Goal: Task Accomplishment & Management: Manage account settings

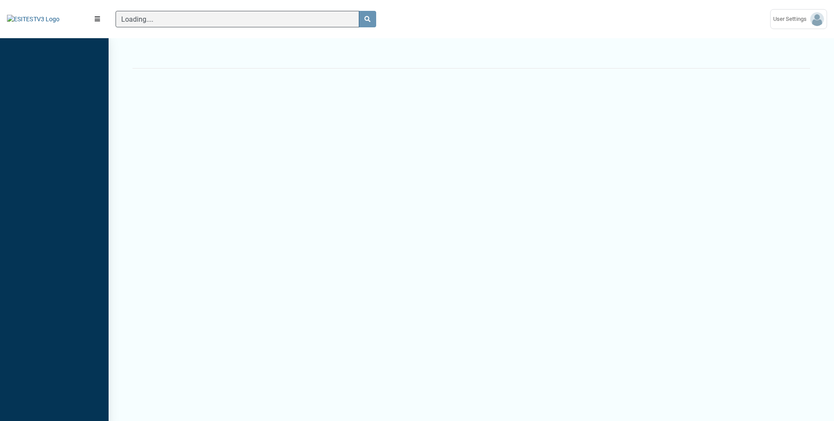
scroll to position [4, 0]
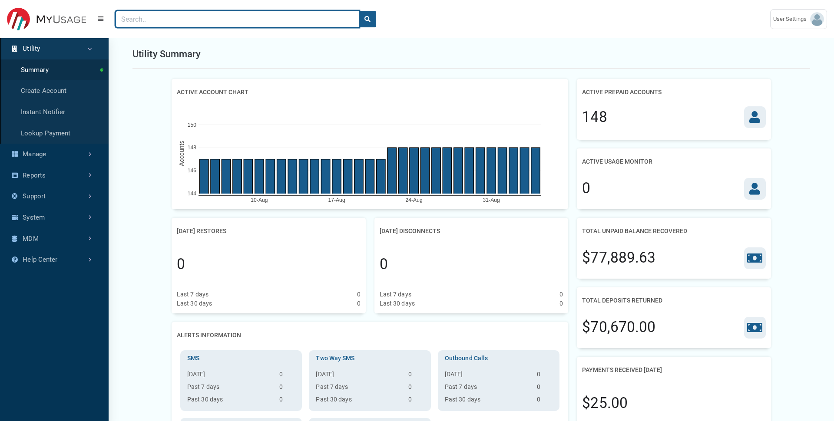
click at [167, 26] on input "Search" at bounding box center [238, 19] width 244 height 17
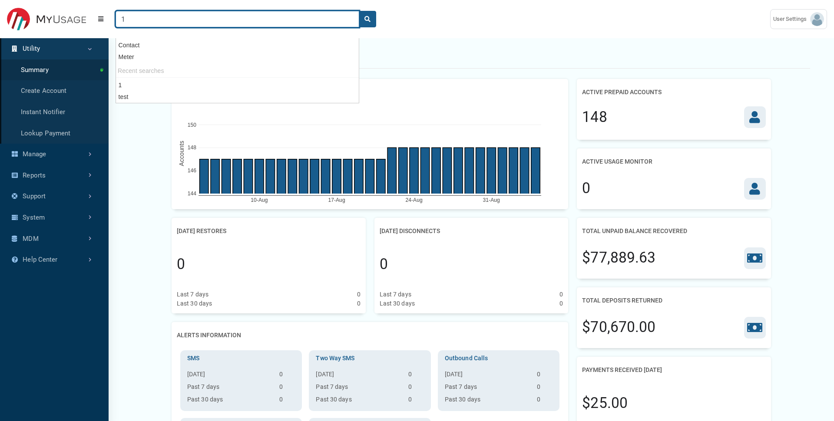
type input "1"
click at [359, 11] on button "search" at bounding box center [367, 19] width 17 height 17
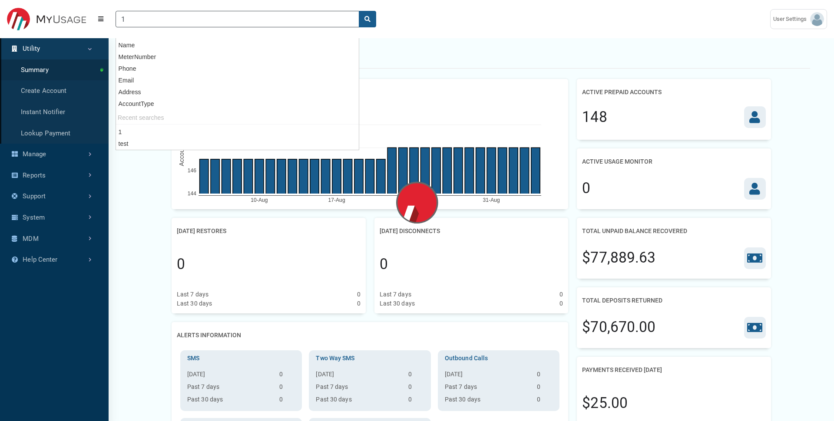
click at [393, 46] on div "Utility Summary" at bounding box center [470, 54] width 677 height 29
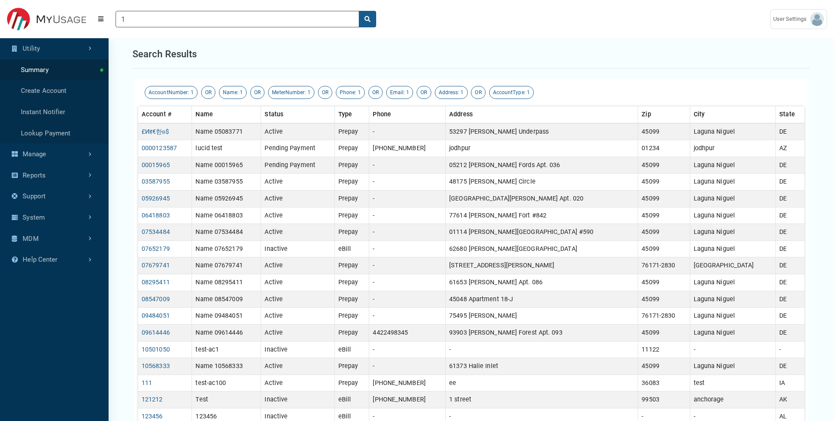
click at [369, 113] on th "Type" at bounding box center [351, 114] width 34 height 17
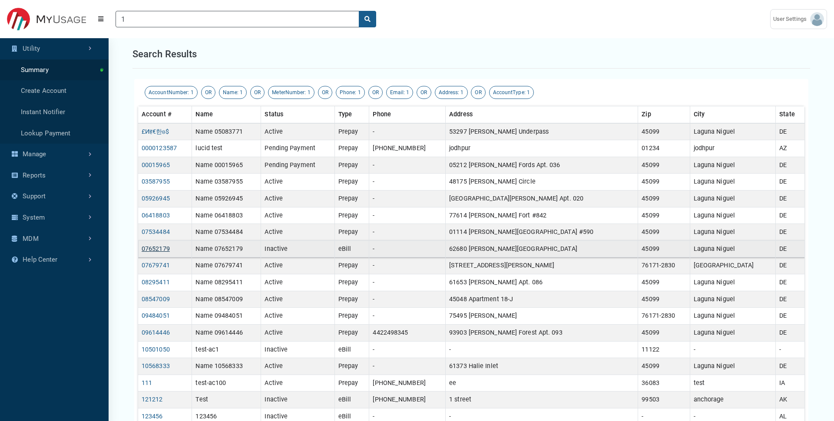
click at [162, 251] on link "07652179" at bounding box center [156, 248] width 28 height 7
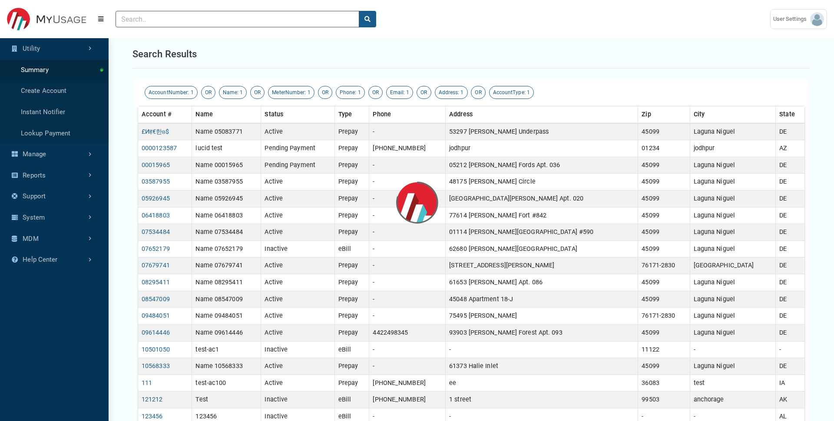
scroll to position [2, 0]
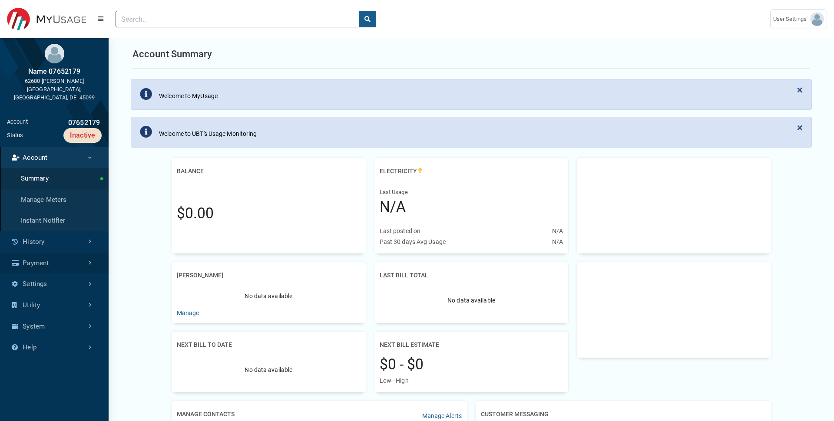
click at [49, 253] on link "Payment" at bounding box center [54, 263] width 109 height 21
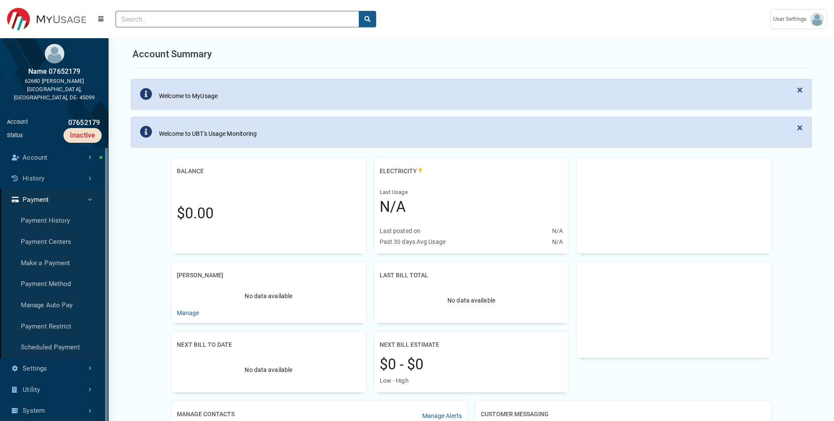
scroll to position [290, 109]
click at [71, 295] on link "Manage Auto Pay" at bounding box center [54, 305] width 109 height 21
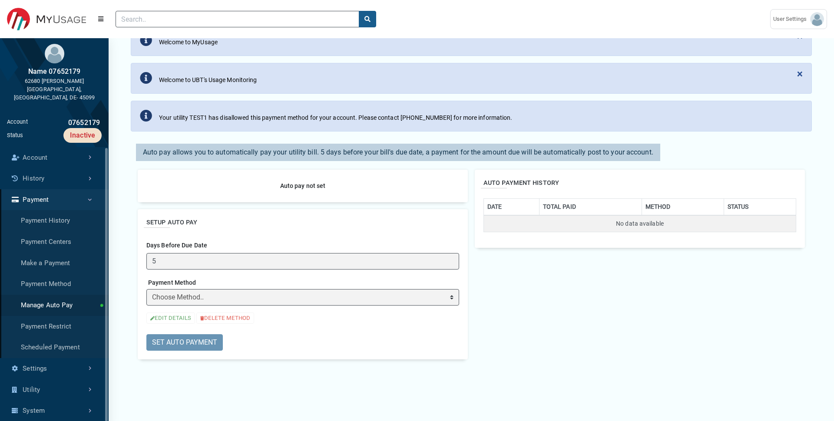
scroll to position [129, 0]
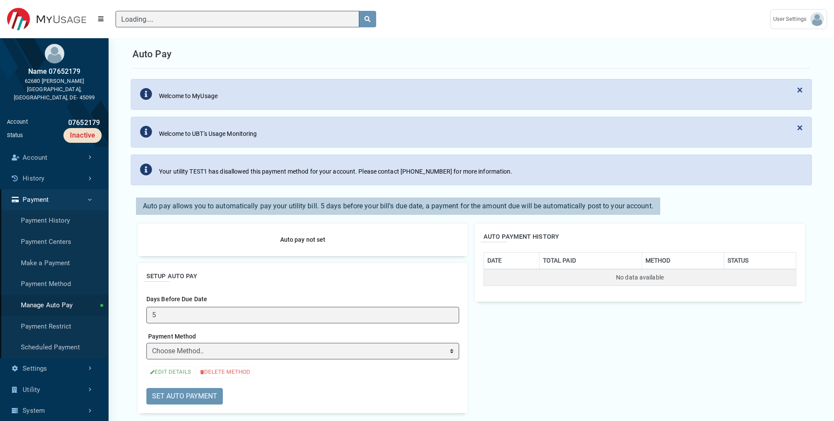
scroll to position [290, 109]
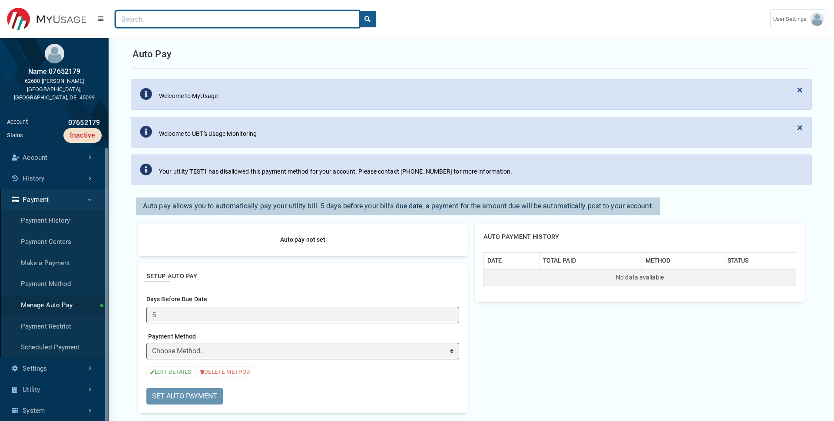
click at [165, 19] on input "Search" at bounding box center [238, 19] width 244 height 17
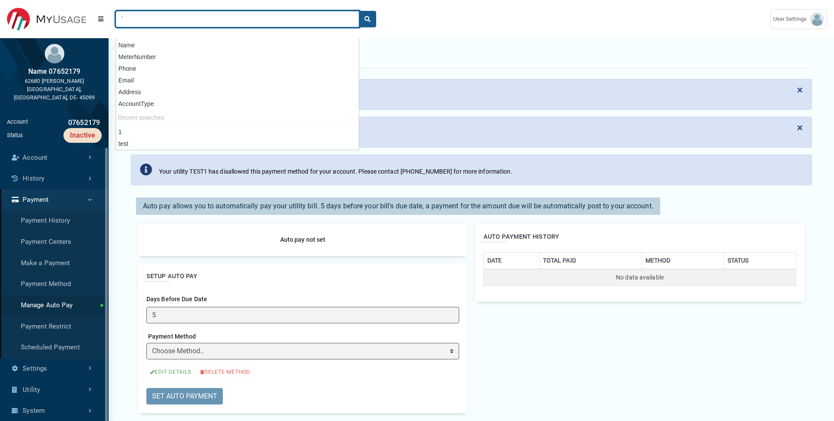
type input "`"
click at [359, 11] on button "search" at bounding box center [367, 19] width 17 height 17
click at [148, 17] on input "`" at bounding box center [238, 19] width 244 height 17
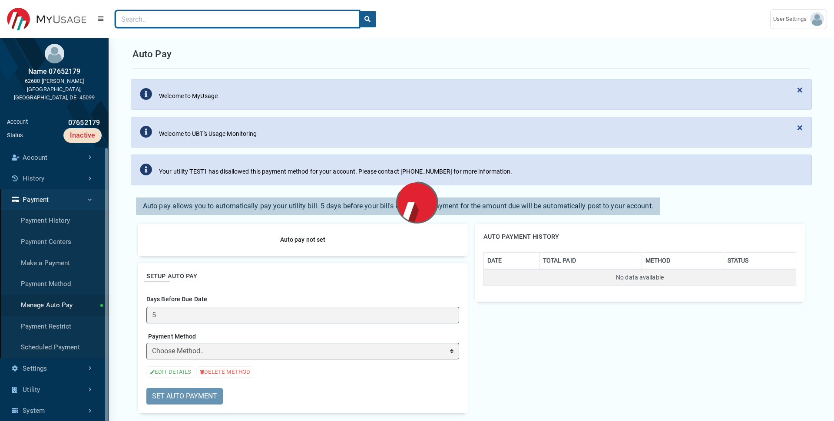
type input "a"
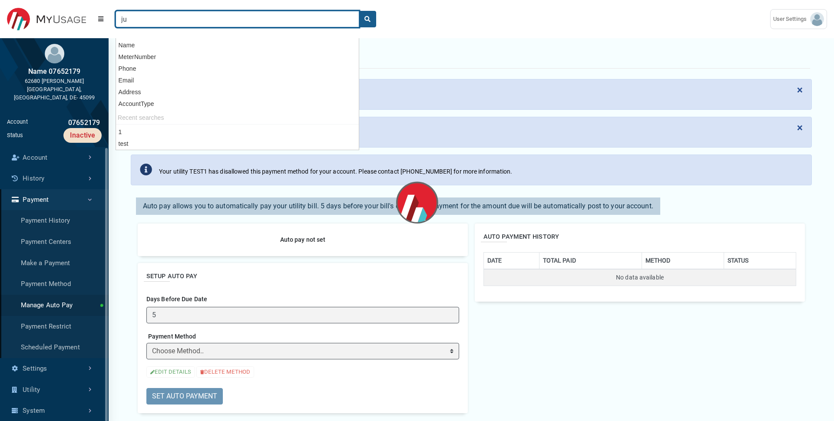
type input "j"
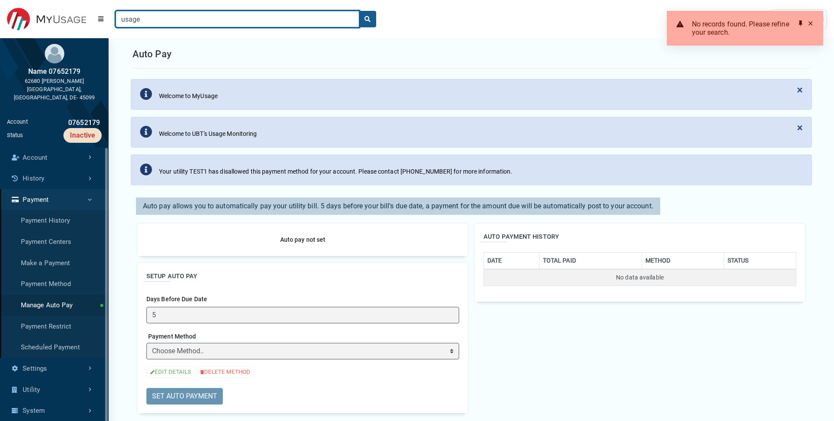
type input "usage"
click at [359, 11] on button "search" at bounding box center [367, 19] width 17 height 17
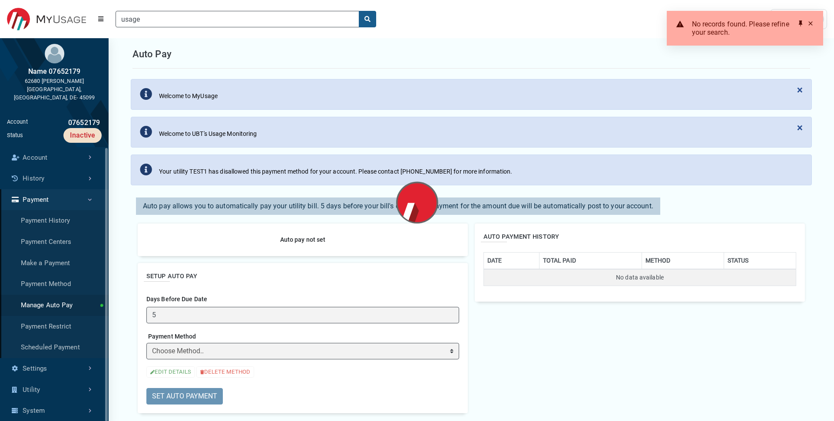
click at [376, 17] on div "usage" at bounding box center [245, 19] width 265 height 17
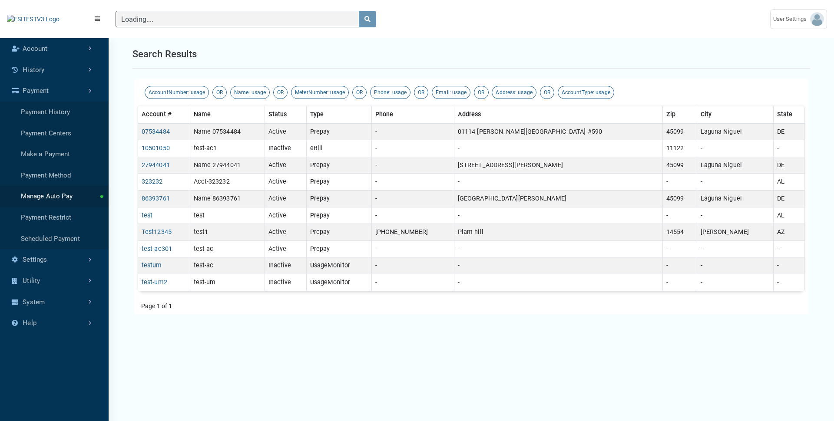
scroll to position [390, 109]
click at [159, 266] on link "testum" at bounding box center [152, 265] width 20 height 7
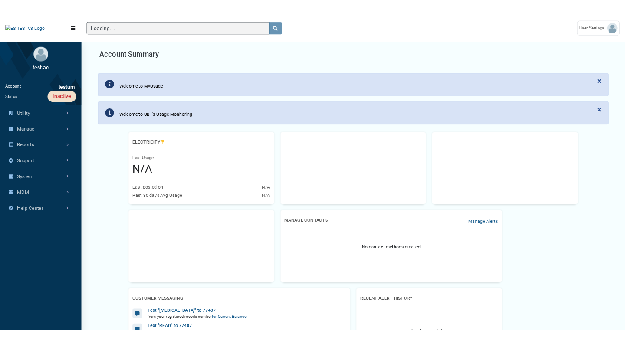
scroll to position [306, 109]
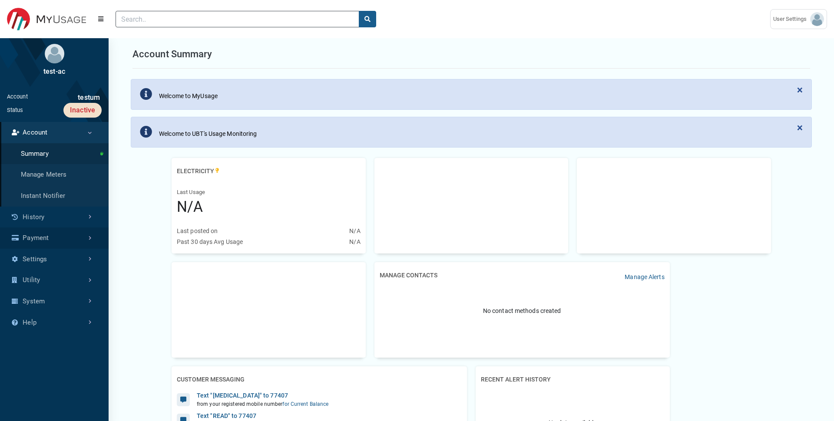
click at [33, 239] on link "Payment" at bounding box center [54, 238] width 109 height 21
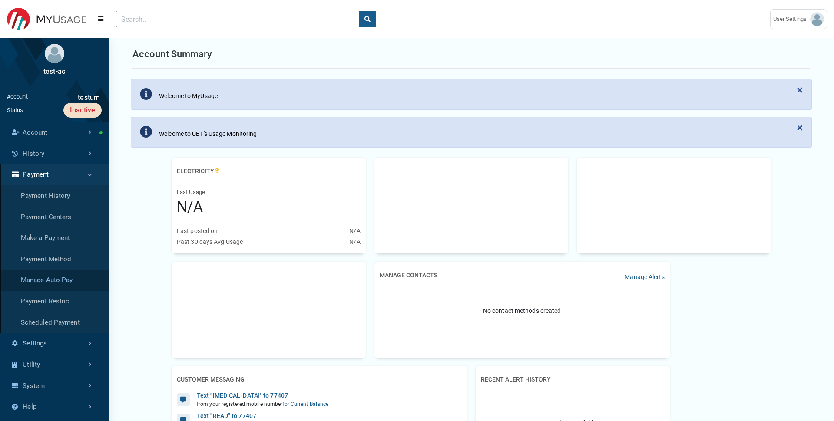
click at [59, 280] on link "Manage Auto Pay" at bounding box center [54, 280] width 109 height 21
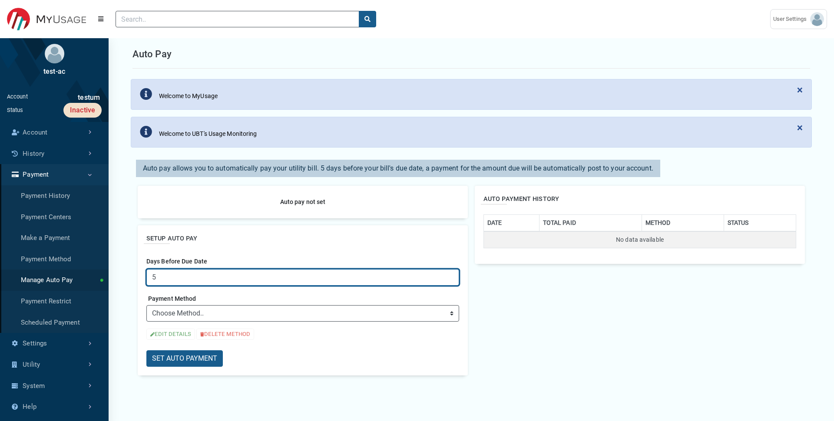
click at [172, 275] on input "5" at bounding box center [302, 277] width 313 height 17
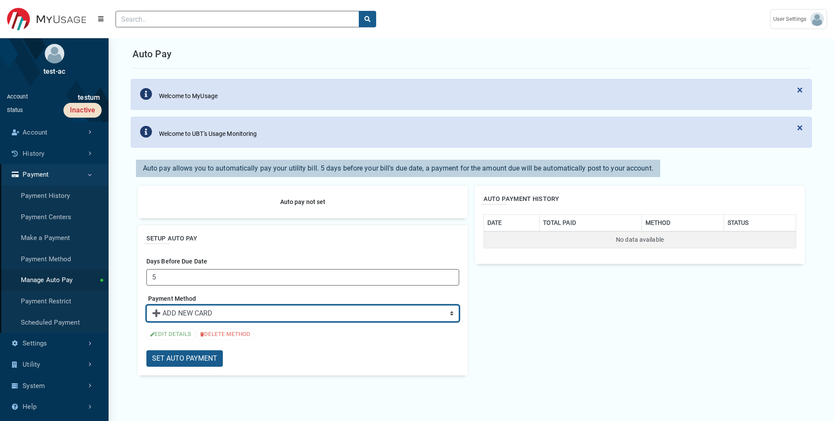
click option "➕ ADD NEW CARD" at bounding box center [0, 0] width 0 height 0
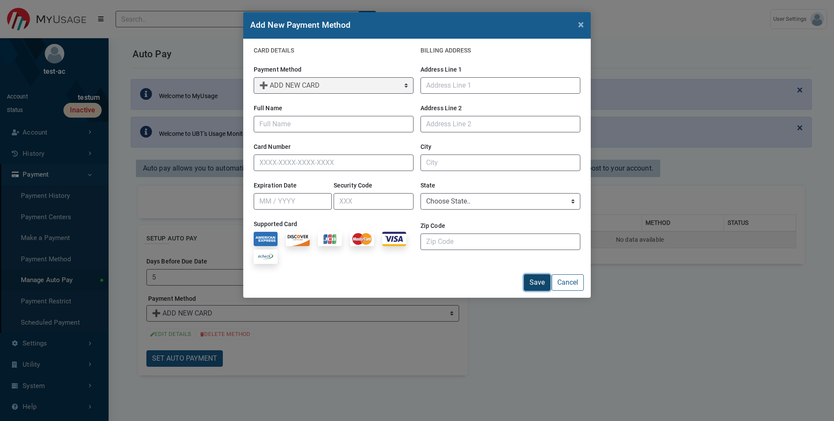
click at [531, 283] on button "Save" at bounding box center [537, 282] width 26 height 17
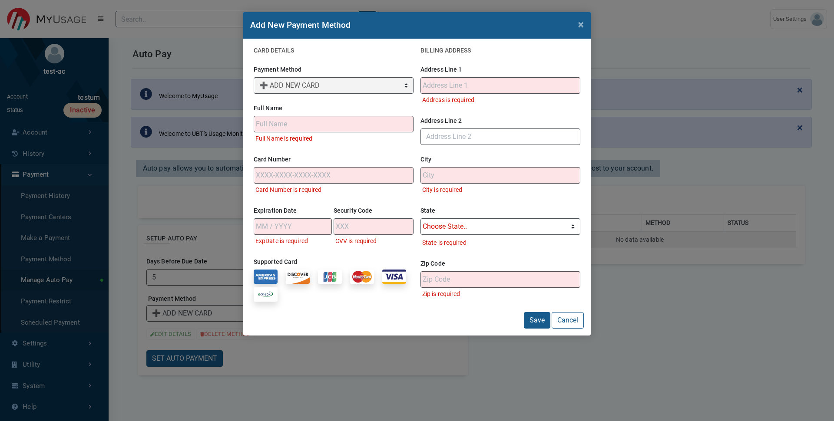
click at [569, 314] on form "CARD DETAILS Payment Method ➕ ADD NEW CARD ➕ ADD NEW CARD ➕ ADD NEW CARD ➕ ADD …" at bounding box center [416, 187] width 333 height 283
click at [573, 325] on button "Cancel" at bounding box center [567, 320] width 32 height 17
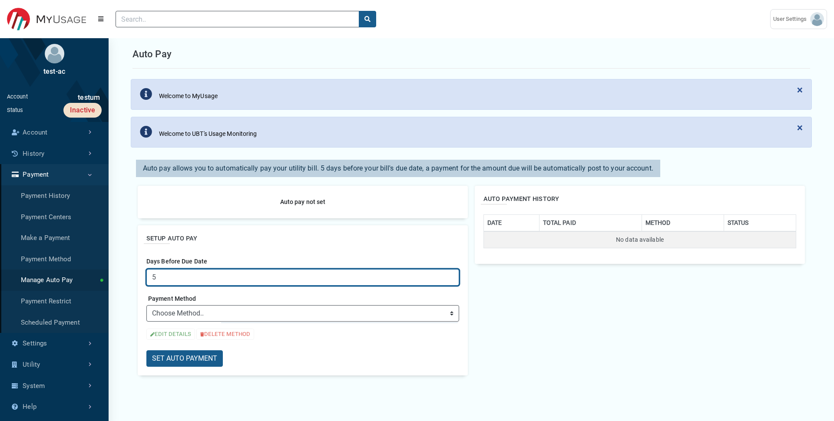
click at [182, 279] on input "5" at bounding box center [302, 277] width 313 height 17
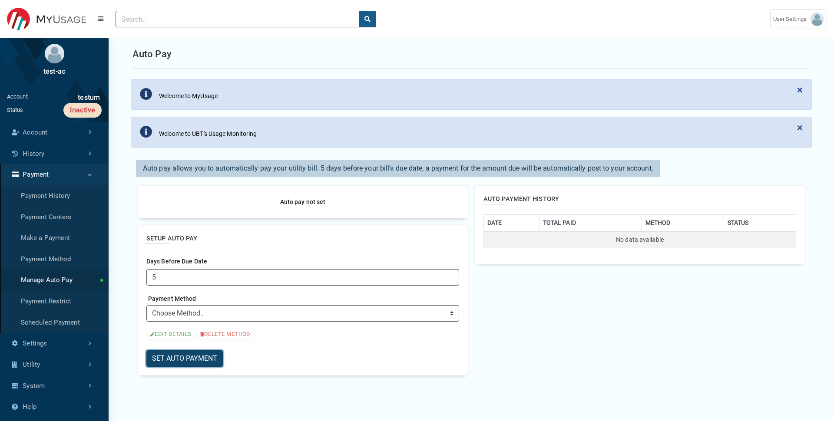
click at [210, 356] on button "SET AUTO PAYMENT" at bounding box center [184, 358] width 76 height 17
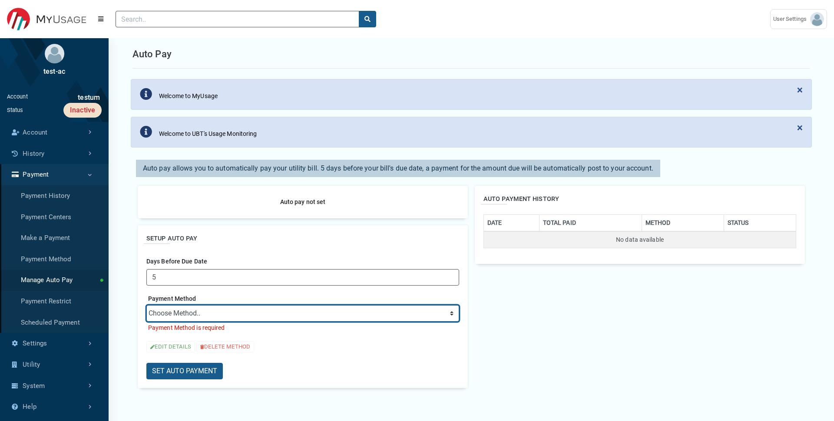
select select "credit"
click option "➕ ADD NEW CARD" at bounding box center [0, 0] width 0 height 0
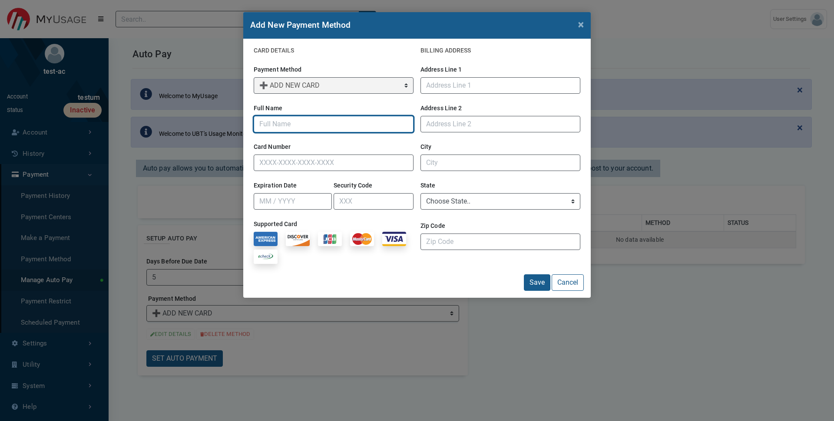
click at [284, 126] on input "Full Name" at bounding box center [334, 124] width 160 height 17
type input "Test"
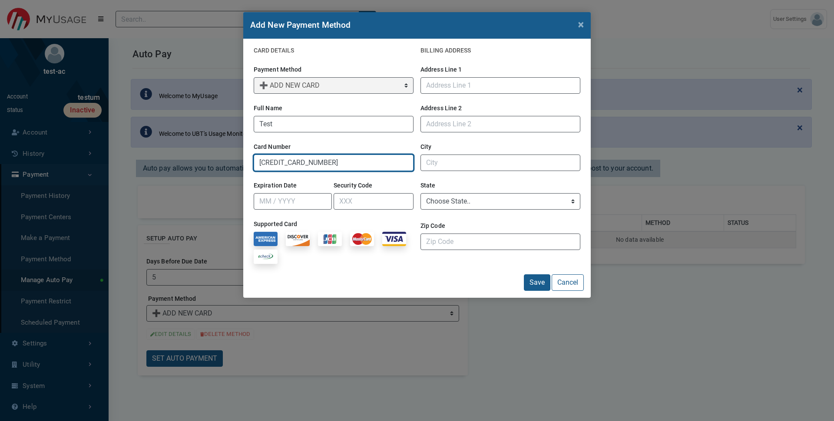
type input "[CREDIT_CARD_NUMBER]"
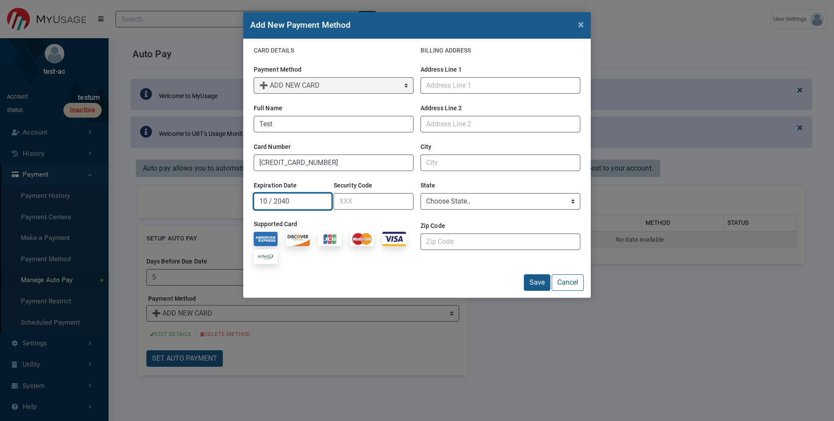
type input "10 / 2040"
type input "123"
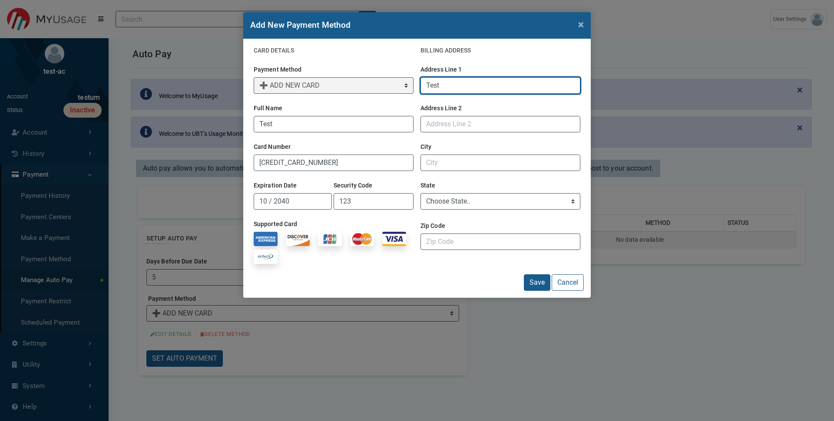
type input "Test"
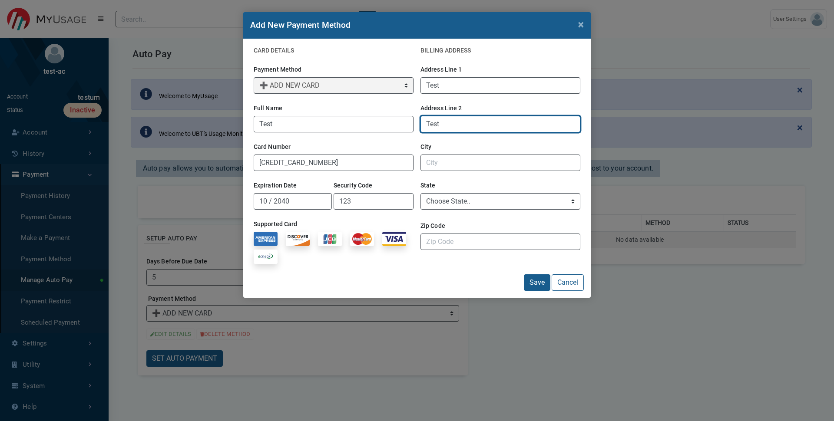
type input "Test"
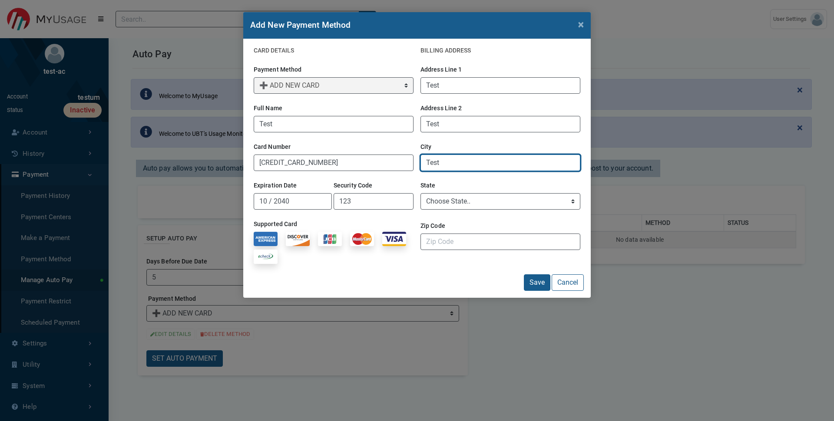
type input "Test"
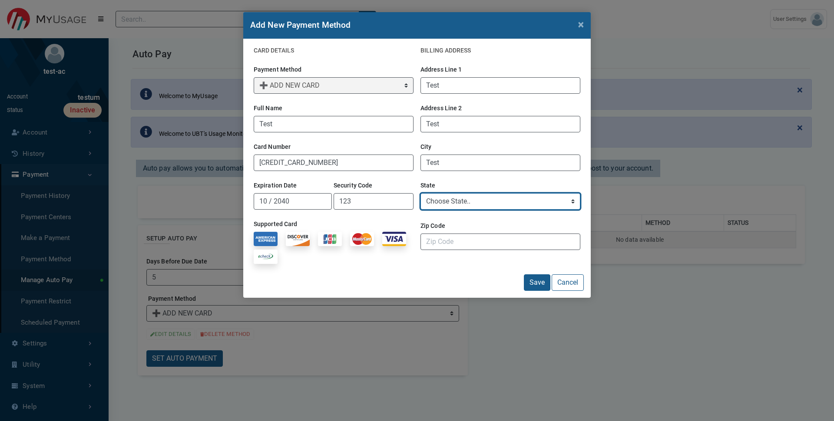
select select "TN"
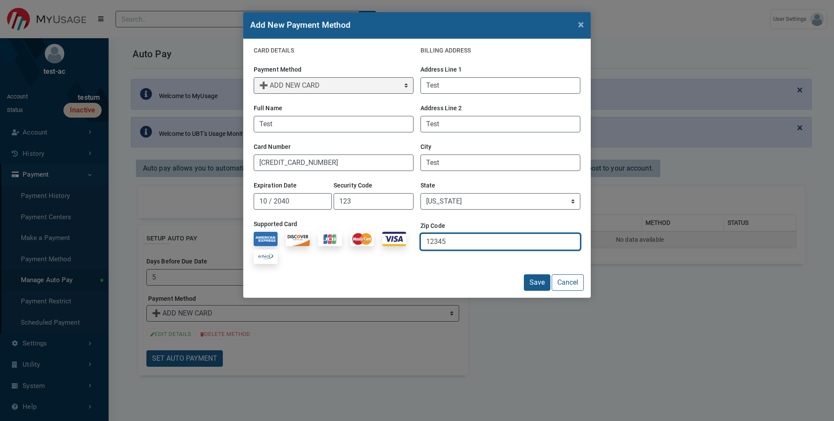
type input "12345"
click at [524, 274] on button "Save" at bounding box center [537, 282] width 26 height 17
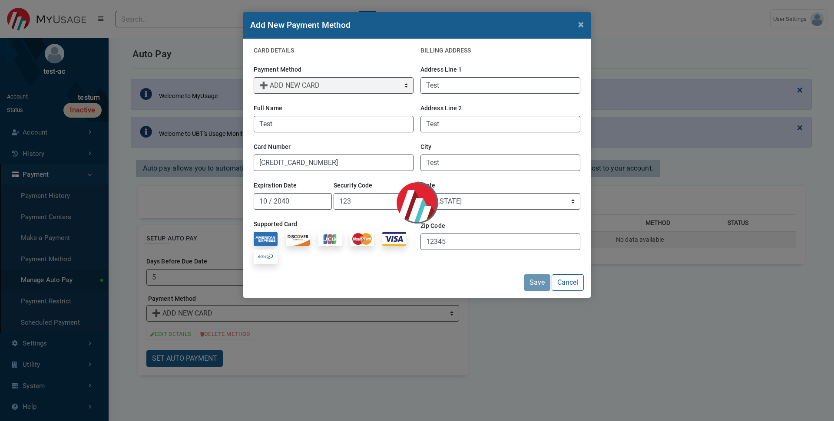
select select "0a2d5b69-b75d-4f25-9c7a-4c0246b98ffa"
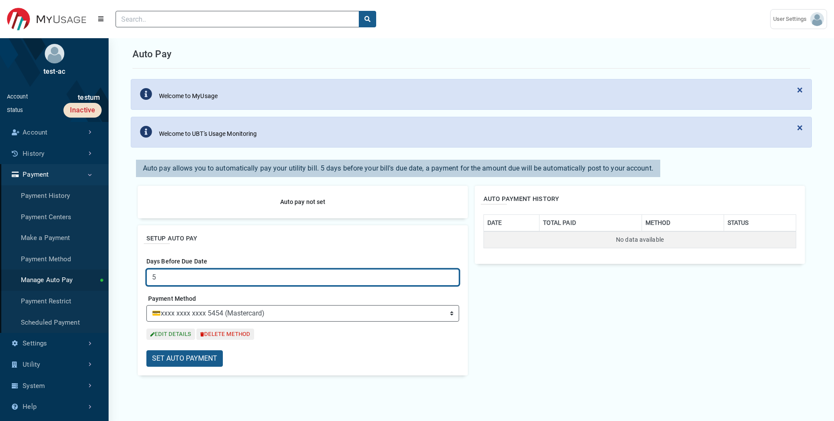
click at [192, 278] on input "5" at bounding box center [302, 277] width 313 height 17
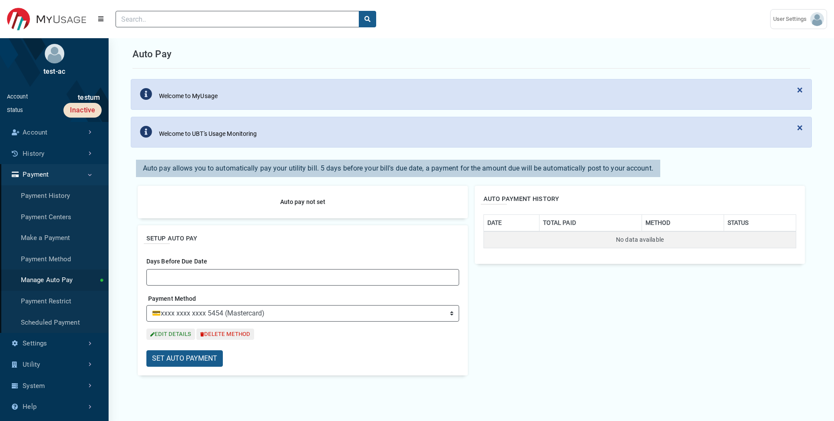
click at [249, 293] on div "Payment Method Choose Method.. ➕ ADD NEW CARD ➕ ADD NEW SAVINGS ACCOUNT ➕ ADD N…" at bounding box center [302, 307] width 313 height 29
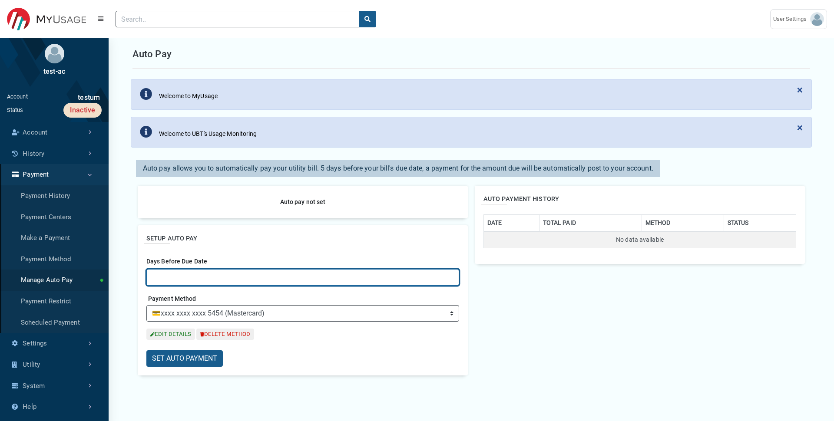
click at [217, 274] on input "Days Before Due Date" at bounding box center [302, 277] width 313 height 17
type input "0"
click at [215, 280] on input "Days Before Due Date" at bounding box center [302, 277] width 313 height 17
click at [255, 280] on input "123" at bounding box center [302, 277] width 313 height 17
type input "1"
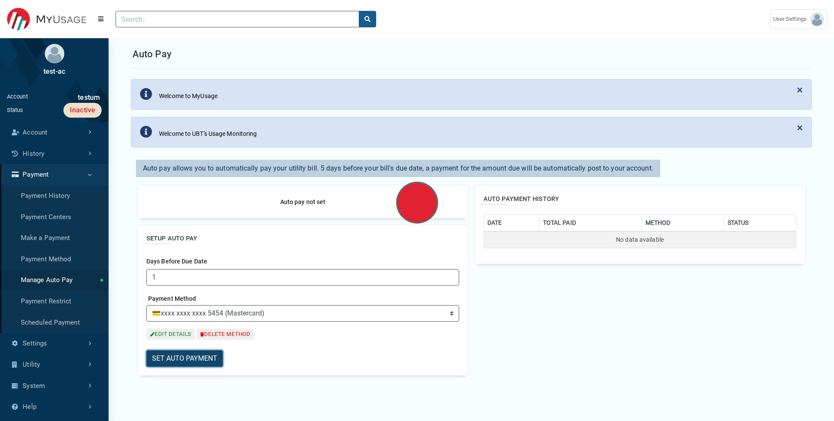
click at [205, 352] on button "SET AUTO PAYMENT" at bounding box center [184, 358] width 76 height 17
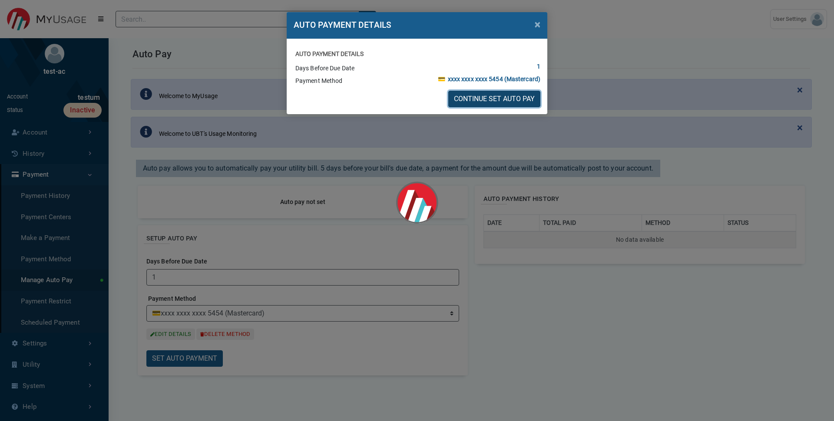
click at [508, 97] on button "CONTINUE SET AUTO PAY" at bounding box center [494, 99] width 92 height 17
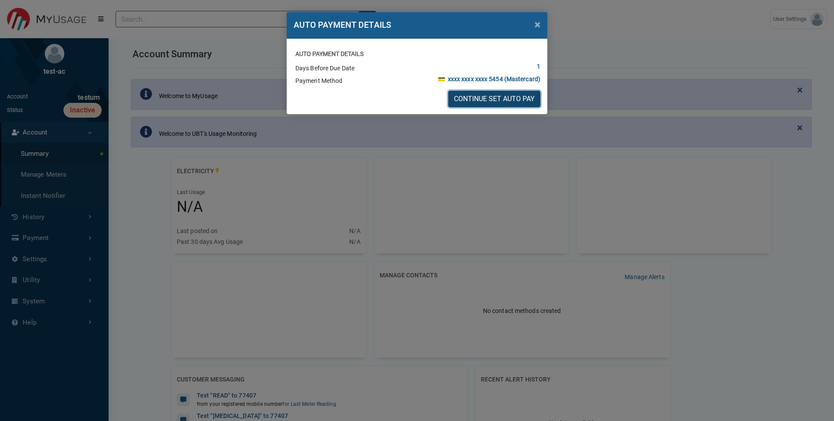
click at [515, 102] on button "CONTINUE SET AUTO PAY" at bounding box center [494, 99] width 92 height 17
click at [537, 26] on span "×" at bounding box center [538, 24] width 6 height 12
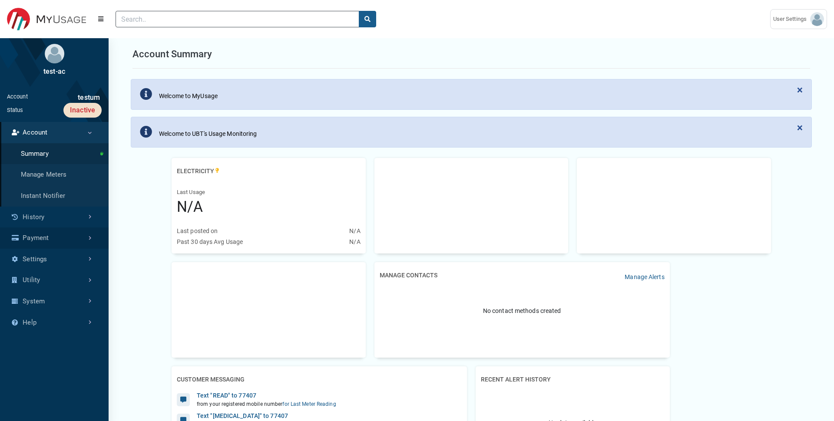
click at [46, 241] on link "Payment" at bounding box center [54, 238] width 109 height 21
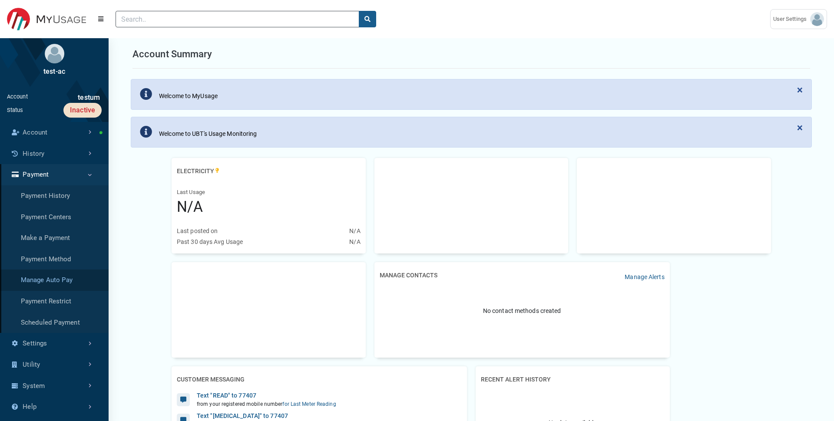
click at [50, 274] on link "Manage Auto Pay" at bounding box center [54, 280] width 109 height 21
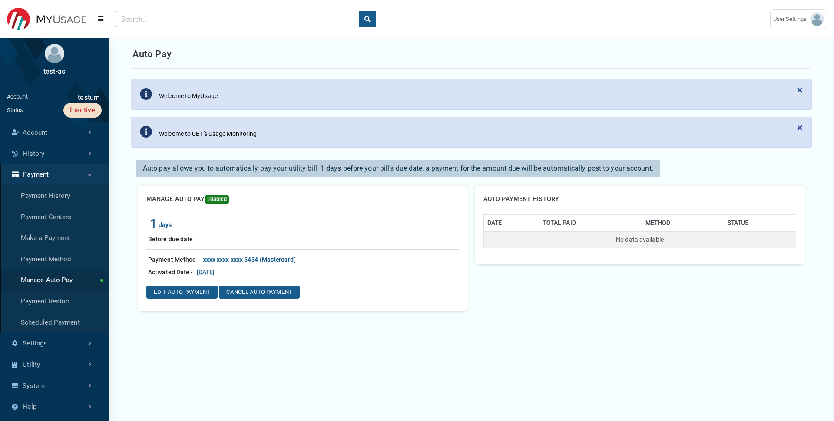
drag, startPoint x: 152, startPoint y: 226, endPoint x: 200, endPoint y: 229, distance: 47.9
click at [200, 229] on div "1 days" at bounding box center [302, 224] width 313 height 19
click at [199, 229] on div "1 days" at bounding box center [302, 224] width 313 height 19
click at [218, 197] on span "Enabled" at bounding box center [217, 199] width 24 height 8
click at [221, 241] on div "Before due date" at bounding box center [302, 241] width 313 height 17
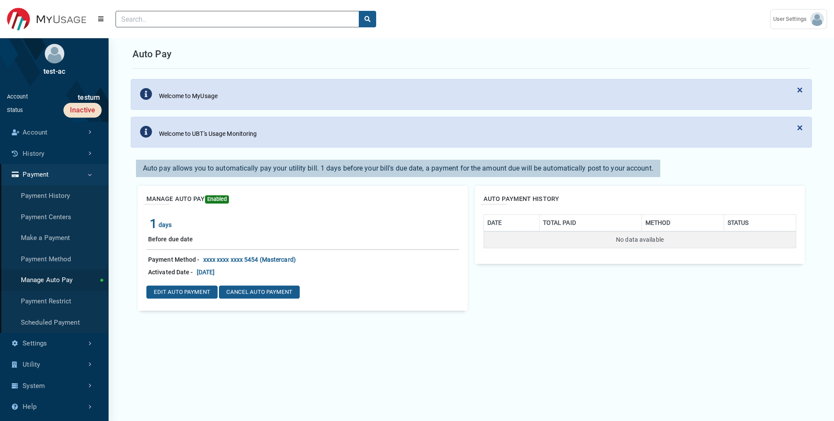
click at [220, 253] on div "Payment Method - xxxx xxxx xxxx 5454 (Mastercard)" at bounding box center [302, 258] width 313 height 16
click at [199, 291] on button "EDIT AUTO PAYMENT" at bounding box center [181, 292] width 71 height 13
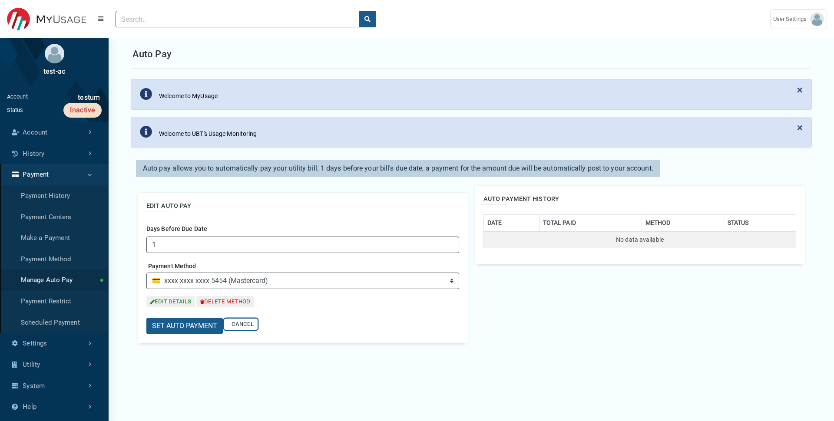
click at [238, 325] on button "CANCEL" at bounding box center [240, 325] width 33 height 12
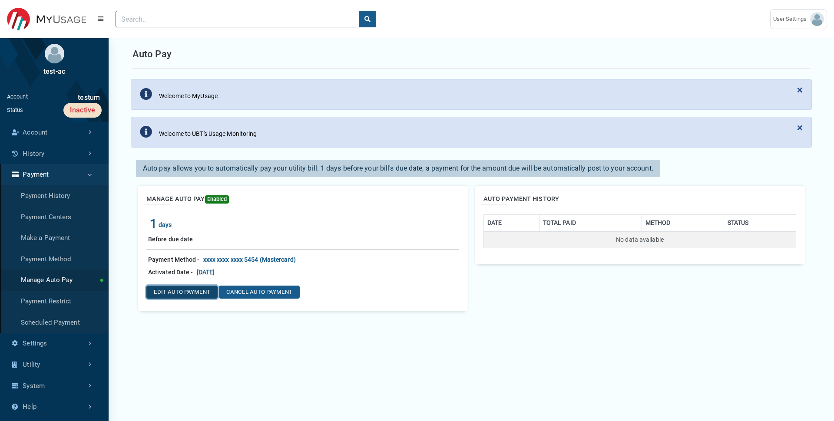
click at [198, 294] on button "EDIT AUTO PAYMENT" at bounding box center [181, 292] width 71 height 13
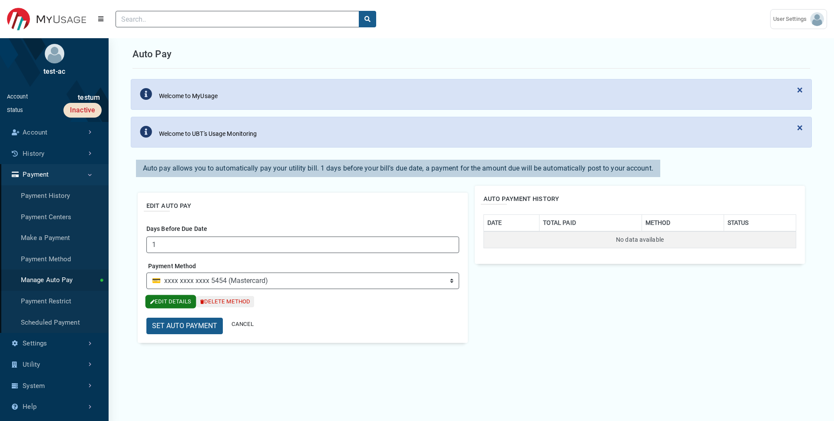
click at [175, 303] on button "EDIT DETAILS" at bounding box center [170, 302] width 49 height 12
select select "TN"
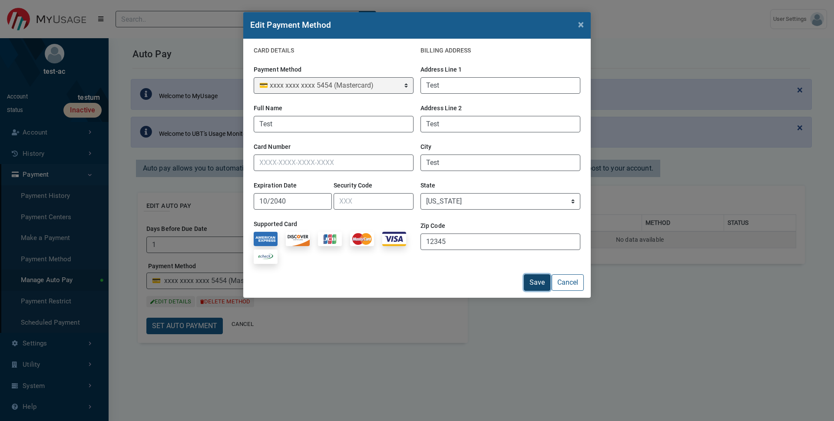
click at [532, 291] on button "Save" at bounding box center [537, 282] width 26 height 17
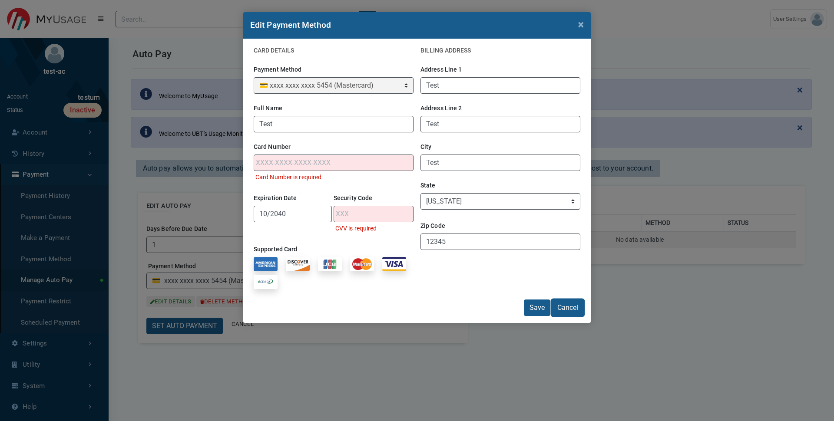
click at [573, 306] on button "Cancel" at bounding box center [567, 308] width 32 height 17
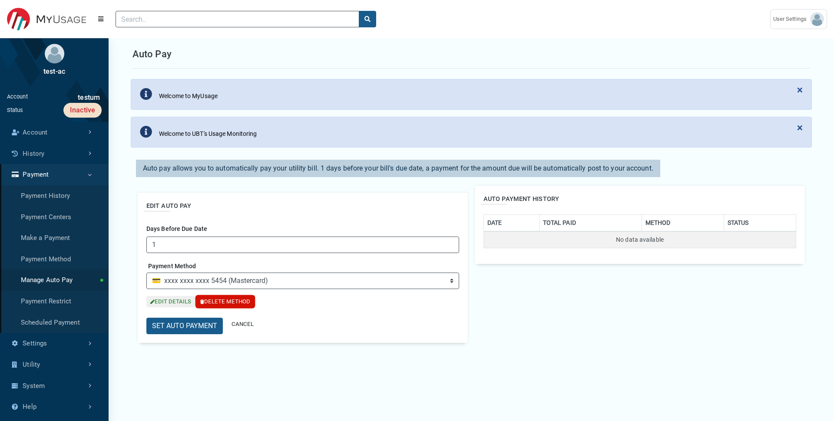
click at [224, 299] on button "DELETE METHOD" at bounding box center [225, 302] width 58 height 12
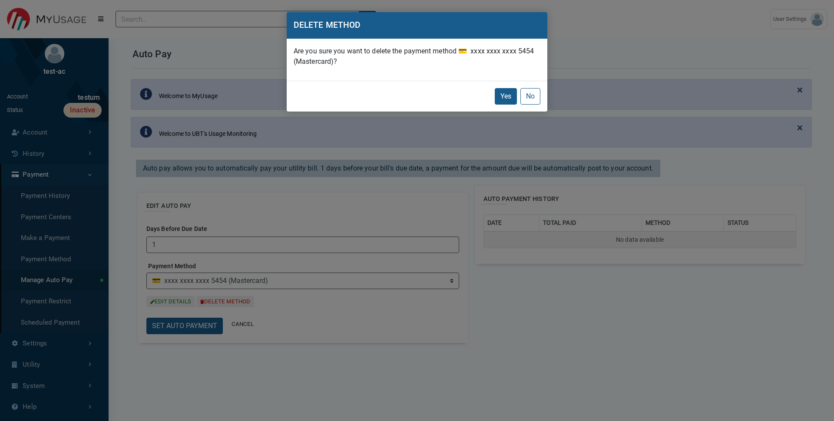
click at [519, 100] on div "Yes No" at bounding box center [417, 96] width 261 height 31
click at [524, 101] on button "No" at bounding box center [530, 96] width 20 height 17
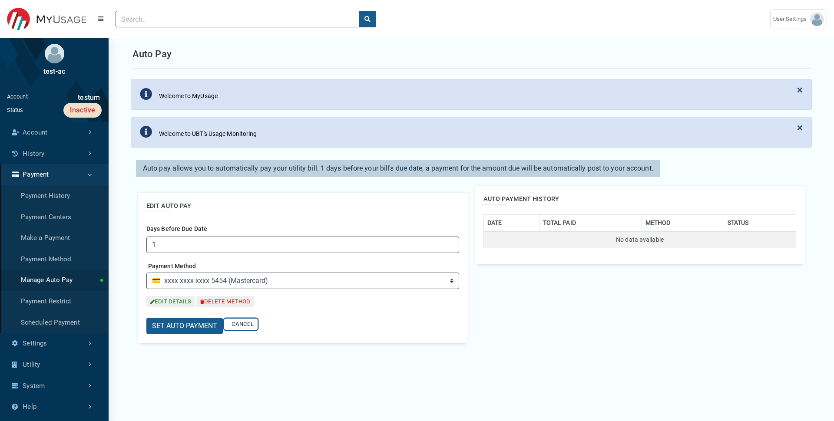
click at [243, 322] on button "CANCEL" at bounding box center [240, 325] width 33 height 12
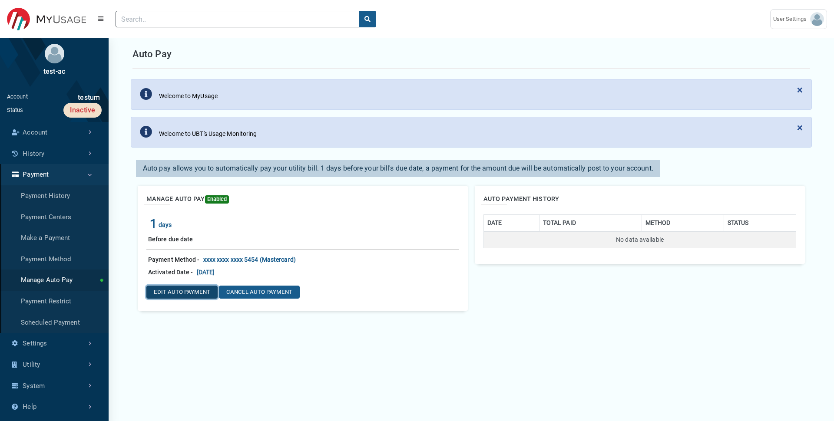
click at [191, 298] on button "EDIT AUTO PAYMENT" at bounding box center [181, 292] width 71 height 13
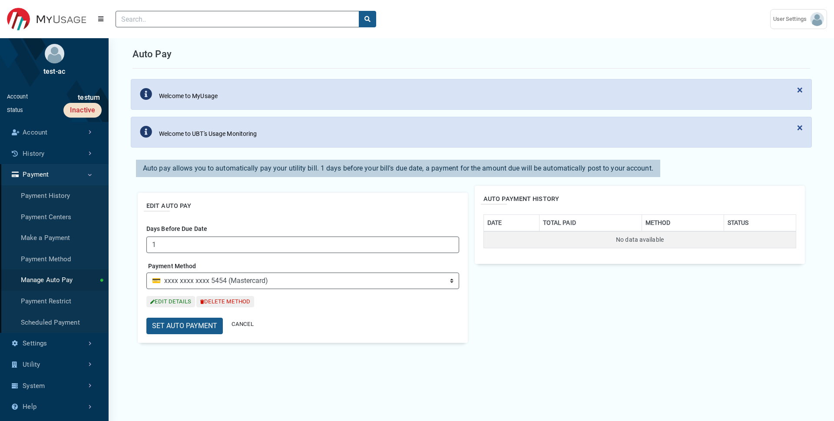
click at [151, 209] on h2 "EDIT AUTO PAY" at bounding box center [302, 206] width 313 height 10
click at [189, 208] on h2 "EDIT AUTO PAY" at bounding box center [302, 206] width 313 height 10
click at [250, 323] on button "CANCEL" at bounding box center [240, 325] width 33 height 12
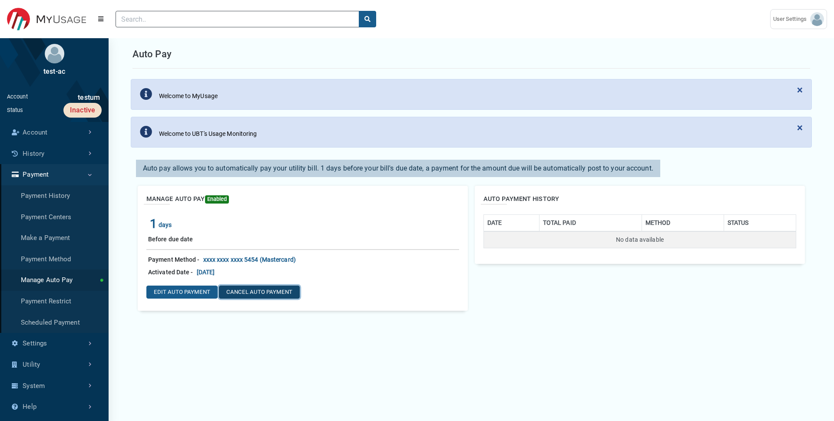
click at [229, 293] on button "CANCEL AUTO PAYMENT" at bounding box center [259, 292] width 81 height 13
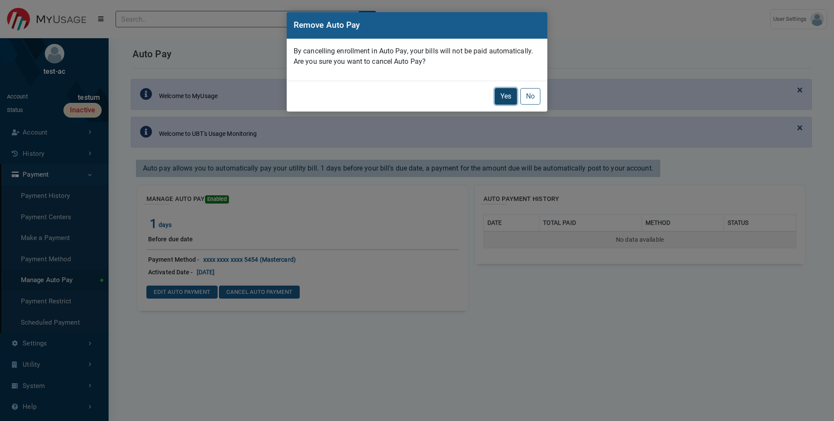
click at [505, 97] on button "Yes" at bounding box center [506, 96] width 22 height 17
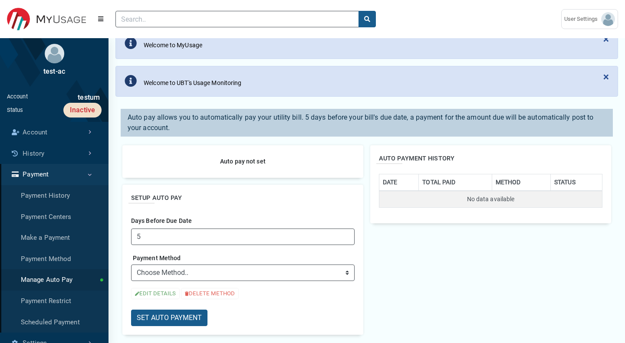
scroll to position [124, 0]
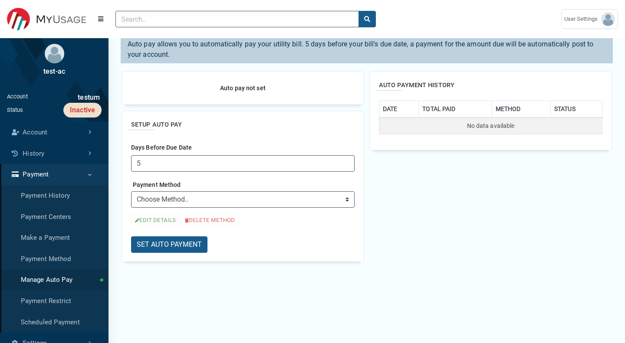
click at [207, 174] on div "SETUP AUTO PAY Days Before Due Date 5 Payment Method Choose Method.. ➕ ADD NEW …" at bounding box center [242, 187] width 241 height 150
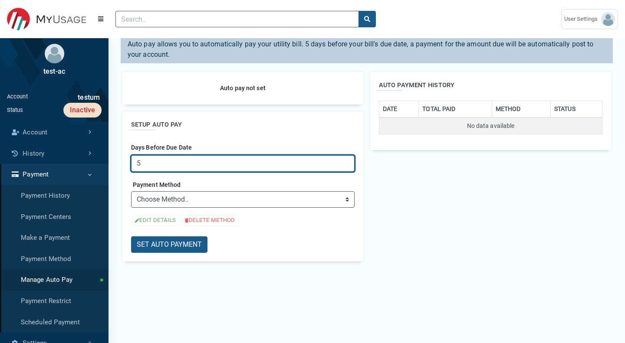
click at [204, 168] on input "5" at bounding box center [243, 163] width 224 height 17
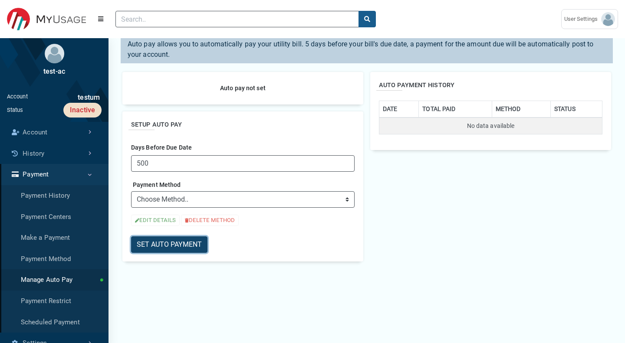
click at [195, 241] on button "SET AUTO PAYMENT" at bounding box center [169, 245] width 76 height 17
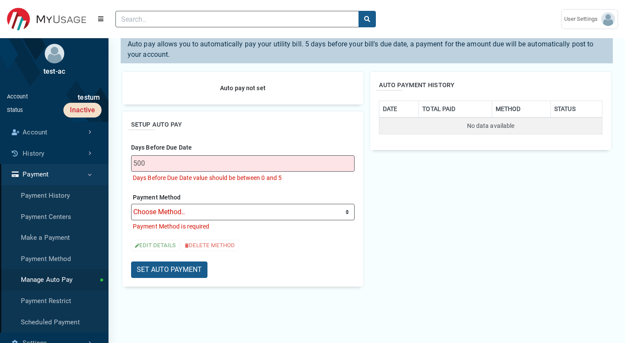
drag, startPoint x: 129, startPoint y: 42, endPoint x: 168, endPoint y: 56, distance: 41.6
click at [168, 56] on p "Auto pay allows you to automatically pay your utility bill. 5 days before your …" at bounding box center [366, 49] width 485 height 21
copy p "Auto pay allows you to automatically pay your utility bill. 5 days before your …"
click at [262, 95] on div "Auto pay not set" at bounding box center [243, 88] width 224 height 15
click at [217, 69] on div "Auto pay not set SETUP AUTO PAY Days Before Due Date 500 Days Before Due Date v…" at bounding box center [243, 179] width 248 height 229
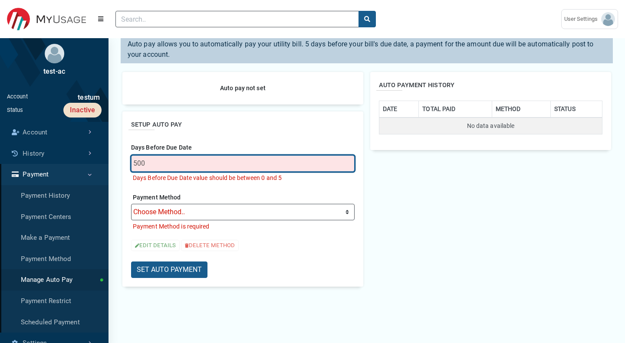
click at [184, 165] on input "500" at bounding box center [243, 163] width 224 height 17
type input "5"
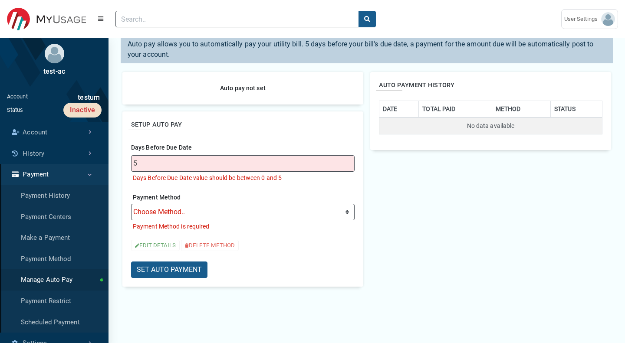
click at [166, 221] on li "Payment Method is required" at bounding box center [243, 227] width 224 height 13
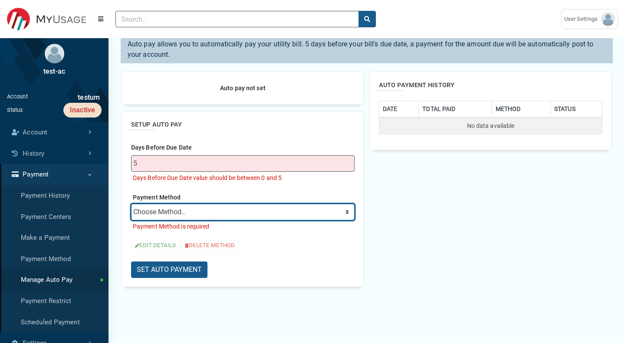
select select "0a2d5b69-b75d-4f25-9c7a-4c0246b98ffa"
click option "💳 xxxx xxxx xxxx 5454 (Mastercard)" at bounding box center [0, 0] width 0 height 0
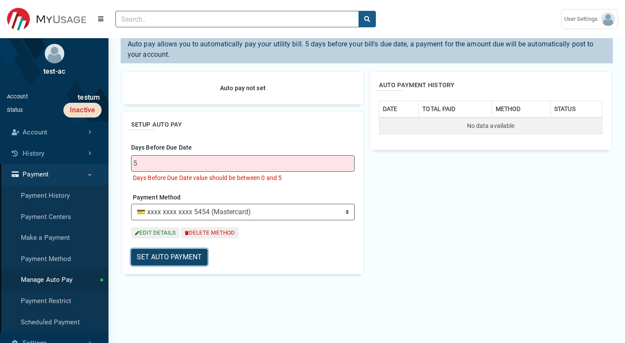
click at [180, 251] on button "SET AUTO PAYMENT" at bounding box center [169, 257] width 76 height 17
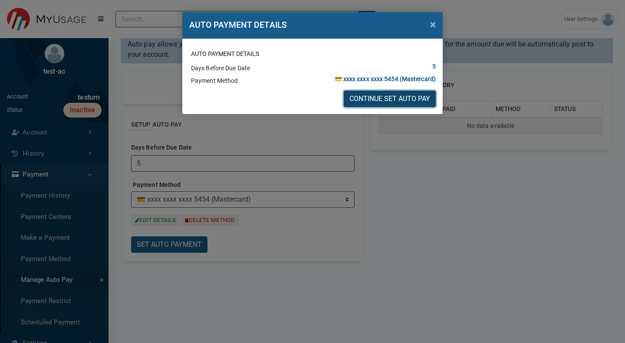
click at [370, 106] on button "CONTINUE SET AUTO PAY" at bounding box center [390, 99] width 92 height 17
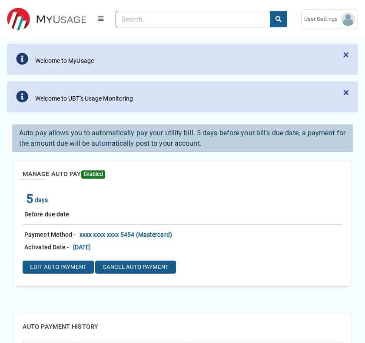
scroll to position [40, 0]
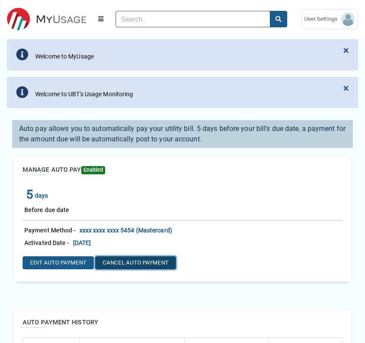
click at [124, 266] on button "CANCEL AUTO PAYMENT" at bounding box center [135, 263] width 81 height 13
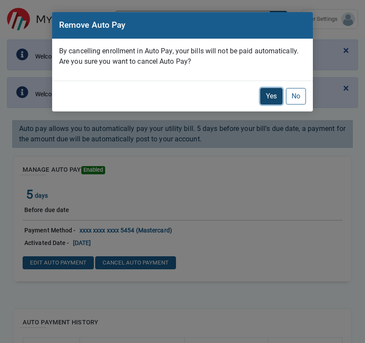
click at [269, 95] on button "Yes" at bounding box center [271, 96] width 22 height 17
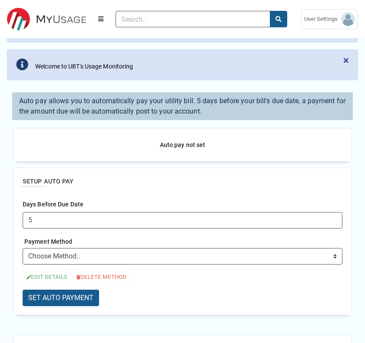
scroll to position [119, 0]
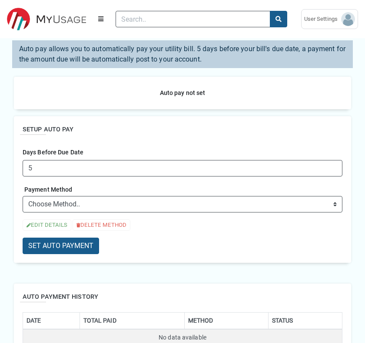
click at [181, 93] on div "Auto pay not set" at bounding box center [183, 93] width 320 height 15
click at [83, 132] on h2 "SETUP AUTO PAY" at bounding box center [183, 130] width 320 height 10
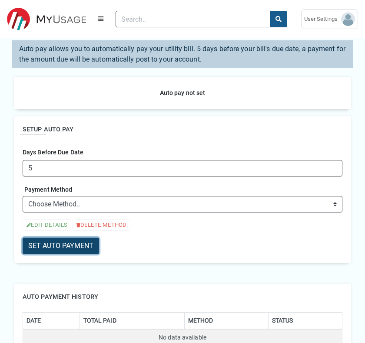
click at [74, 248] on button "SET AUTO PAYMENT" at bounding box center [61, 246] width 76 height 17
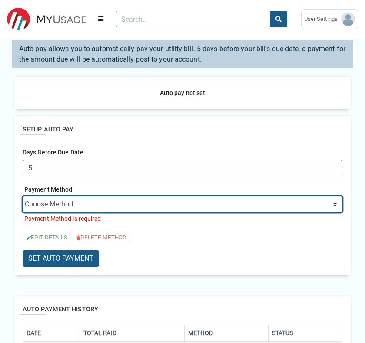
select select "0a2d5b69-b75d-4f25-9c7a-4c0246b98ffa"
click option "💳 xxxx xxxx xxxx 5454 (Mastercard)" at bounding box center [0, 0] width 0 height 0
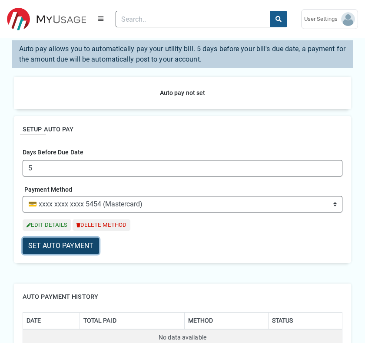
click at [53, 248] on button "SET AUTO PAYMENT" at bounding box center [61, 246] width 76 height 17
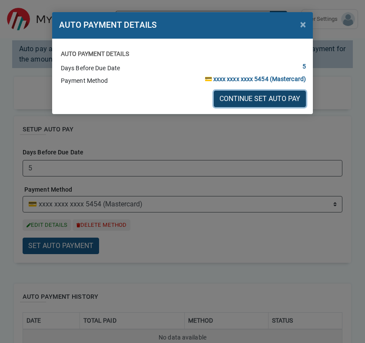
click at [262, 96] on button "CONTINUE SET AUTO PAY" at bounding box center [260, 99] width 92 height 17
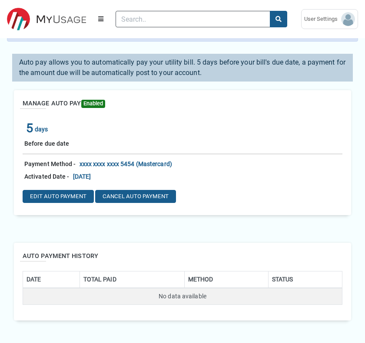
scroll to position [123, 0]
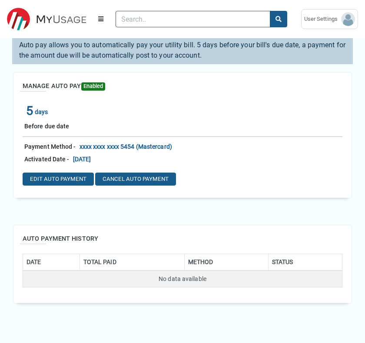
click at [220, 134] on div "Before due date" at bounding box center [183, 128] width 320 height 17
click at [355, 99] on div "Auto pay allows you to automatically pay your utility bill. 5 days before your …" at bounding box center [182, 204] width 365 height 343
click at [311, 134] on div "Before due date" at bounding box center [183, 128] width 320 height 17
click at [48, 177] on button "EDIT AUTO PAYMENT" at bounding box center [58, 179] width 71 height 13
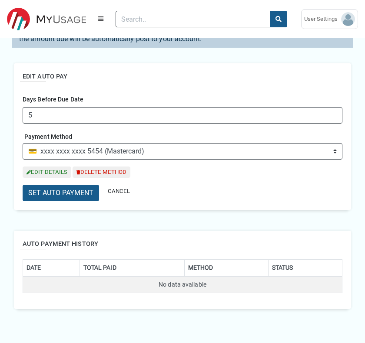
scroll to position [141, 0]
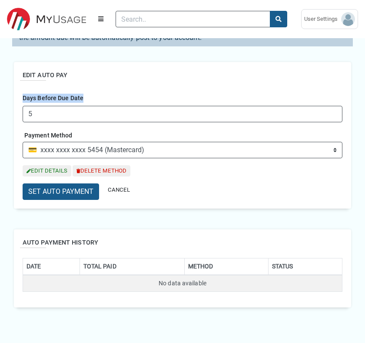
drag, startPoint x: 23, startPoint y: 96, endPoint x: 103, endPoint y: 95, distance: 80.3
click at [103, 95] on div "EDIT AUTO PAY Days Before Due Date 5 Payment Method Choose Method.. ➕ ADD NEW C…" at bounding box center [182, 135] width 337 height 147
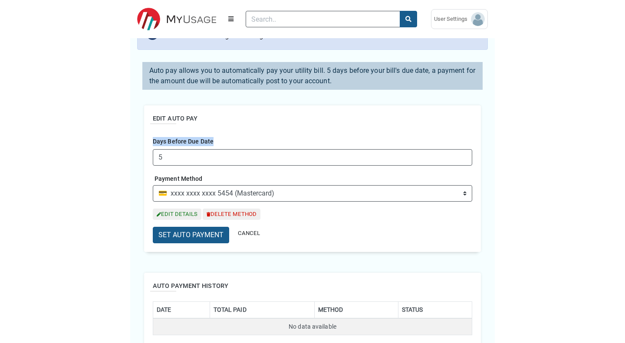
scroll to position [72, 0]
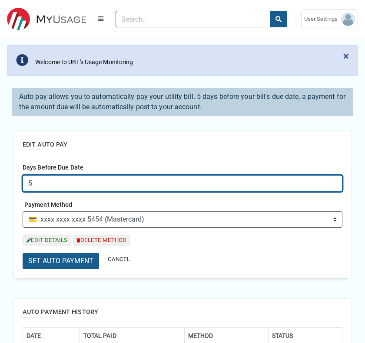
click at [122, 185] on input "5" at bounding box center [183, 183] width 320 height 17
type input "1"
click at [46, 181] on input "1" at bounding box center [183, 183] width 320 height 17
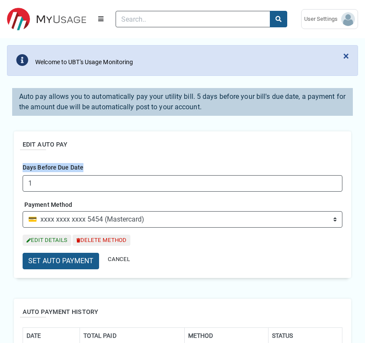
drag, startPoint x: 23, startPoint y: 165, endPoint x: 86, endPoint y: 165, distance: 63.4
click at [86, 165] on div "EDIT AUTO PAY Days Before Due Date 1 Payment Method Choose Method.. ➕ ADD NEW C…" at bounding box center [182, 205] width 337 height 147
copy label "Days Before Due Date"
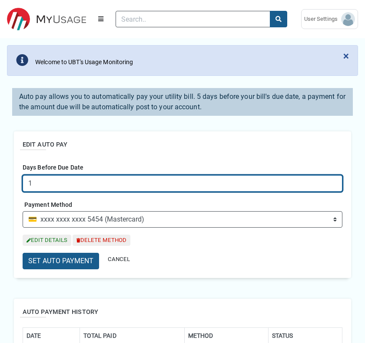
click at [164, 179] on input "1" at bounding box center [183, 183] width 320 height 17
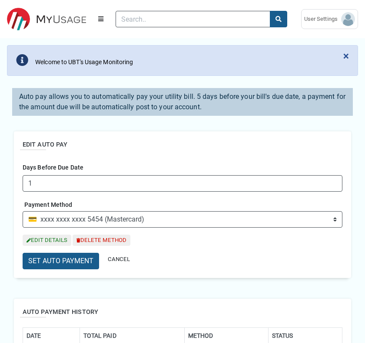
click at [155, 166] on div "Days Before Due Date 1" at bounding box center [183, 176] width 320 height 32
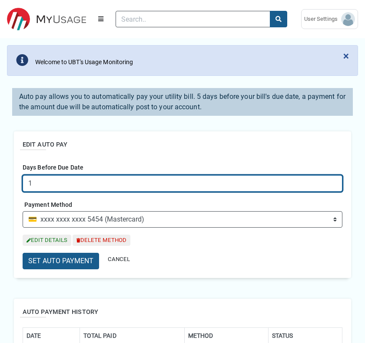
click at [68, 182] on input "1" at bounding box center [183, 183] width 320 height 17
type input "-"
type input "0"
click at [56, 185] on input "0" at bounding box center [183, 183] width 320 height 17
click at [202, 179] on input "4" at bounding box center [183, 183] width 320 height 17
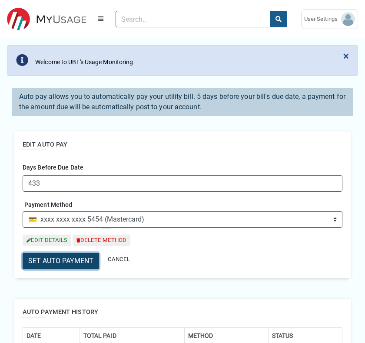
click at [69, 257] on button "SET AUTO PAYMENT" at bounding box center [61, 261] width 76 height 17
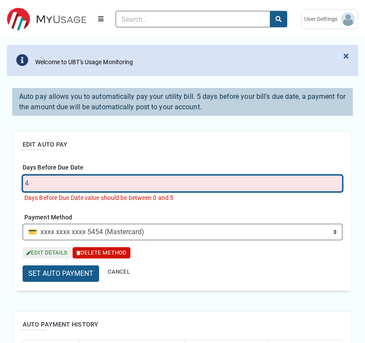
type input "4"
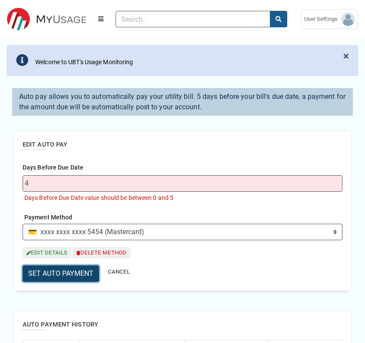
click at [84, 275] on button "SET AUTO PAYMENT" at bounding box center [61, 274] width 76 height 17
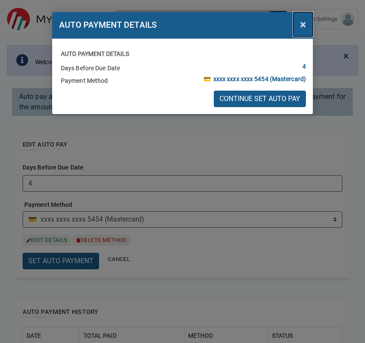
click at [306, 26] on button "×" at bounding box center [303, 24] width 20 height 24
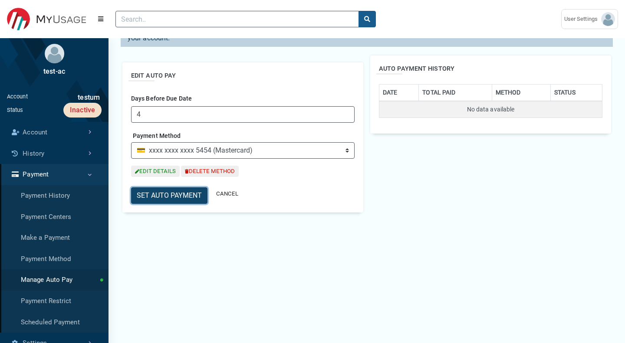
scroll to position [142, 0]
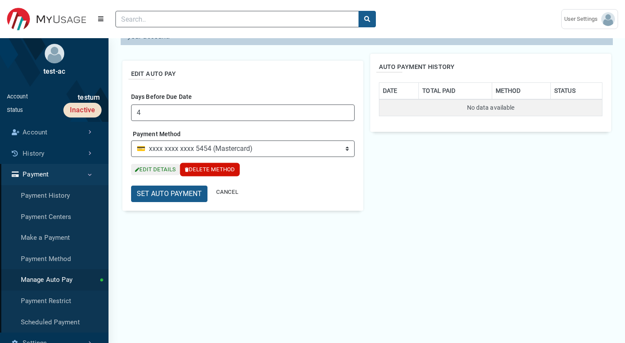
click at [202, 170] on button "DELETE METHOD" at bounding box center [210, 170] width 58 height 12
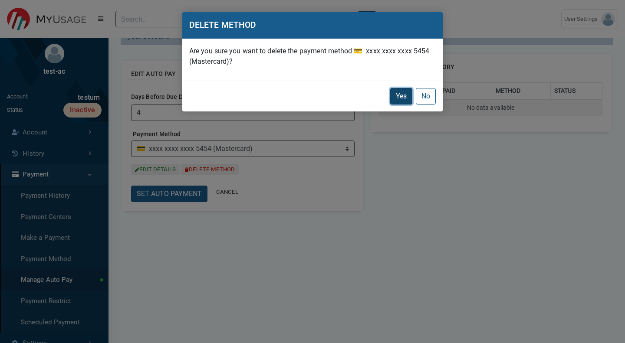
click at [412, 98] on button "Yes" at bounding box center [401, 96] width 22 height 17
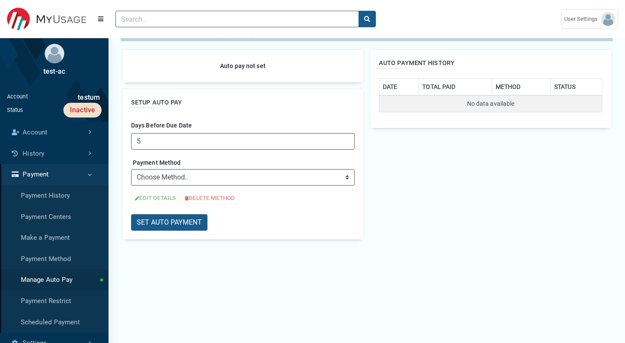
scroll to position [148, 0]
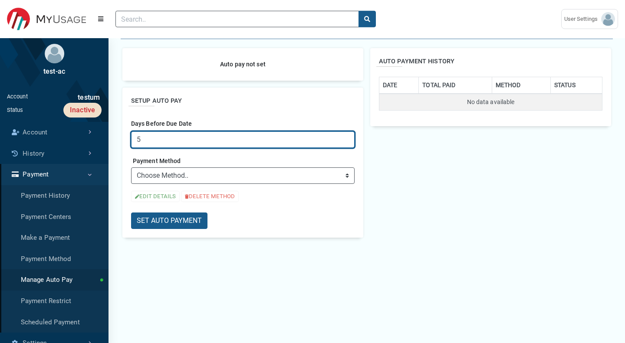
click at [174, 146] on input "5" at bounding box center [243, 140] width 224 height 17
type input "5222"
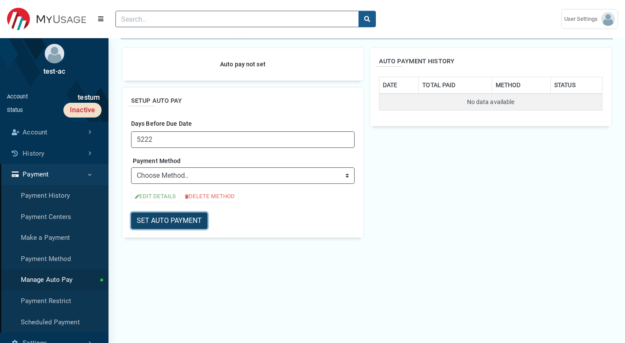
click at [165, 216] on button "SET AUTO PAYMENT" at bounding box center [169, 221] width 76 height 17
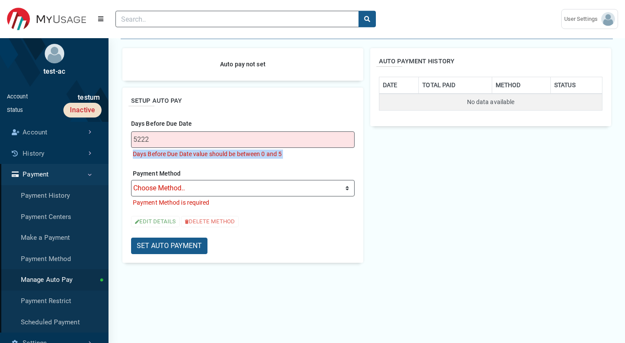
drag, startPoint x: 131, startPoint y: 152, endPoint x: 328, endPoint y: 168, distance: 197.8
click at [328, 168] on div "SETUP AUTO PAY Days Before Due Date 5222 Days Before Due Date value should be b…" at bounding box center [242, 175] width 241 height 175
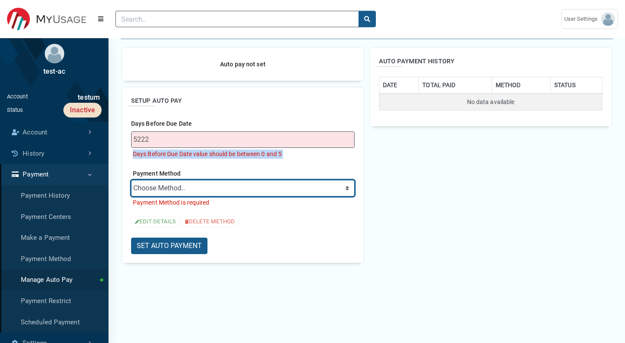
select select "credit"
click option "➕ ADD NEW CARD" at bounding box center [0, 0] width 0 height 0
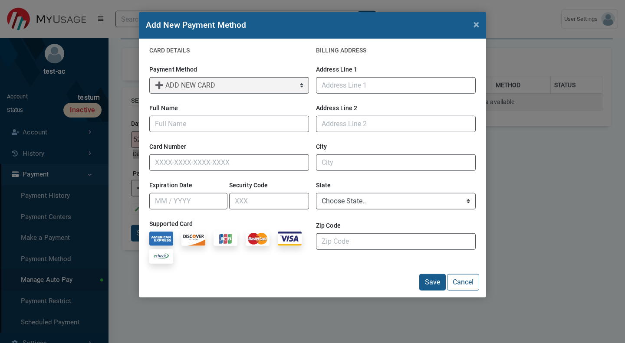
scroll to position [0, 0]
